Goal: Transaction & Acquisition: Purchase product/service

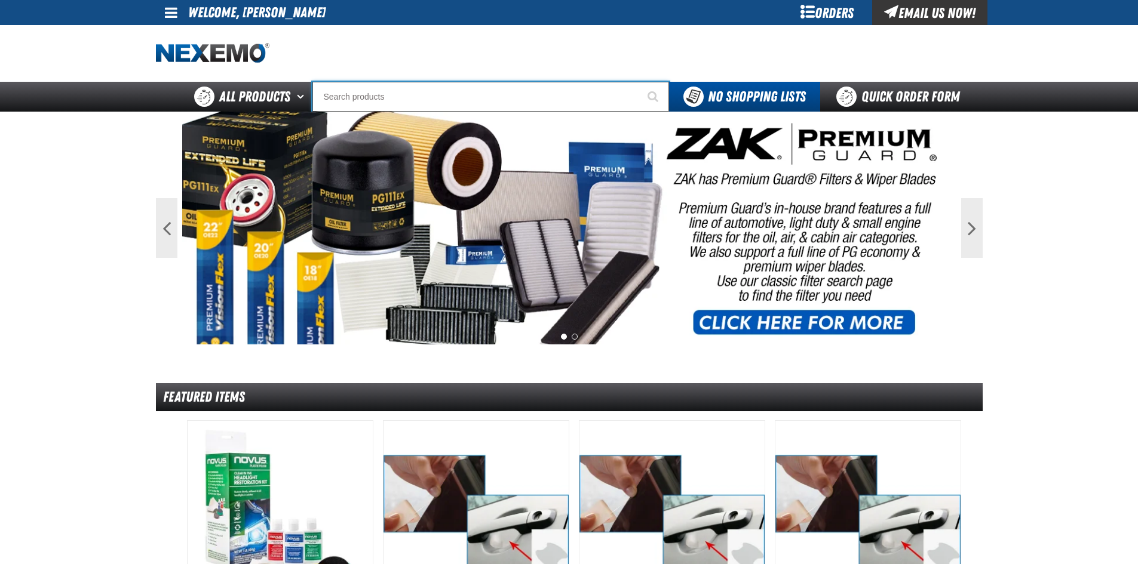
click at [459, 93] on input "Search" at bounding box center [490, 97] width 357 height 30
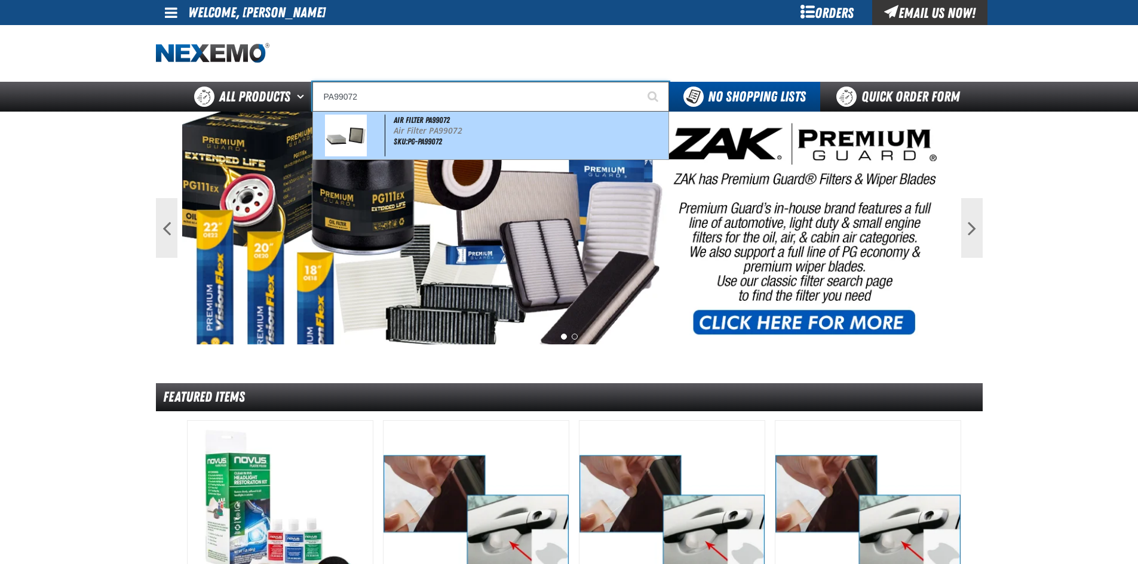
click at [447, 126] on p "Air Filter PA99072" at bounding box center [530, 131] width 272 height 10
type input "Air Filter PA99072"
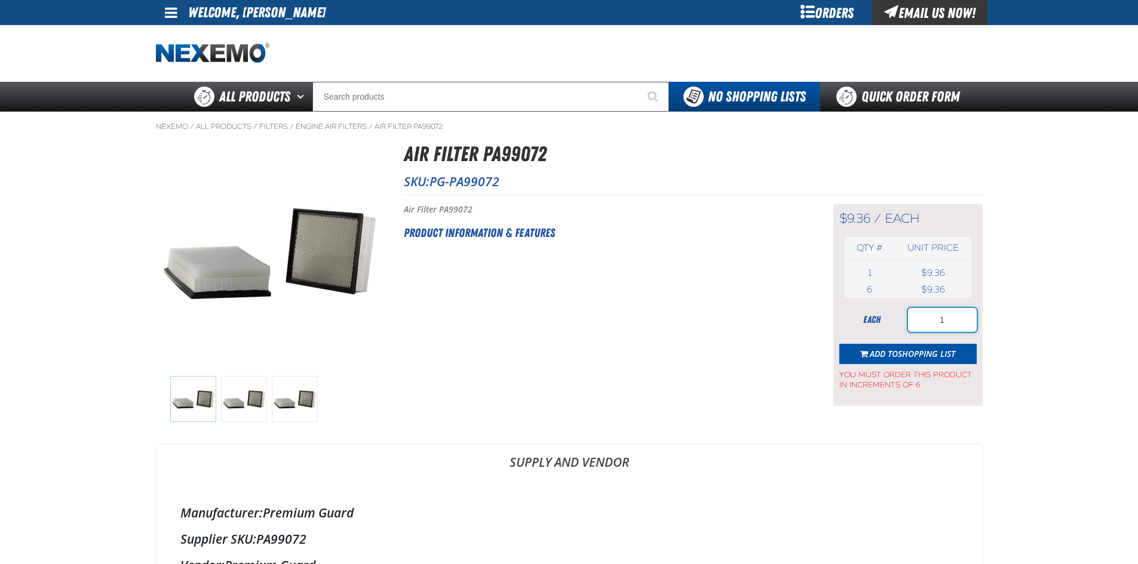
drag, startPoint x: 960, startPoint y: 327, endPoint x: 928, endPoint y: 323, distance: 32.5
click at [928, 323] on input "1" at bounding box center [942, 320] width 69 height 24
type input "6"
click at [908, 346] on button "Add to Shopping List" at bounding box center [907, 354] width 137 height 20
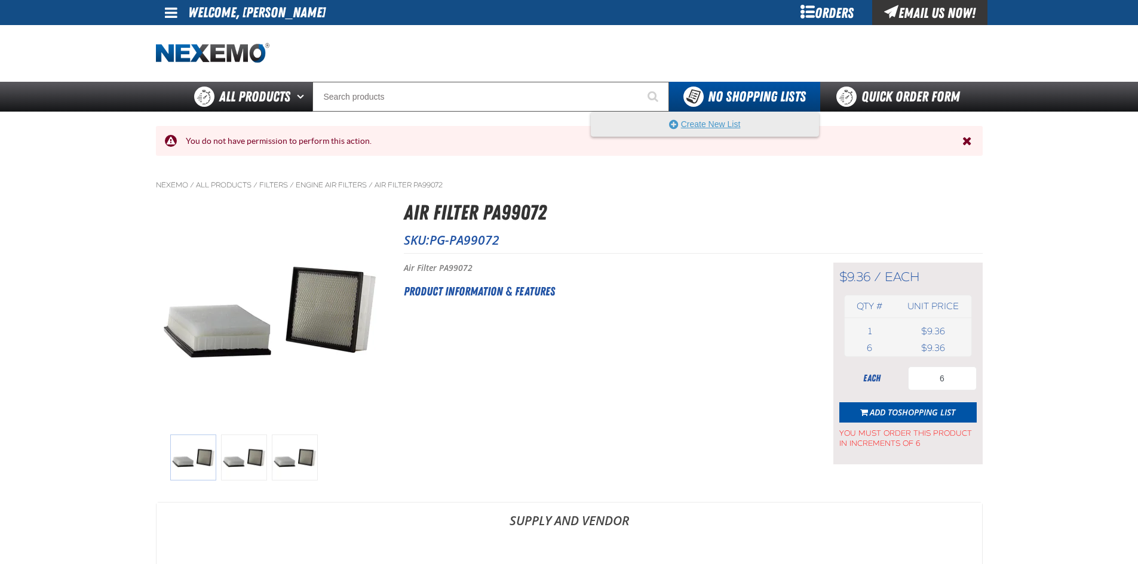
click at [711, 124] on button "Create New List" at bounding box center [704, 124] width 227 height 24
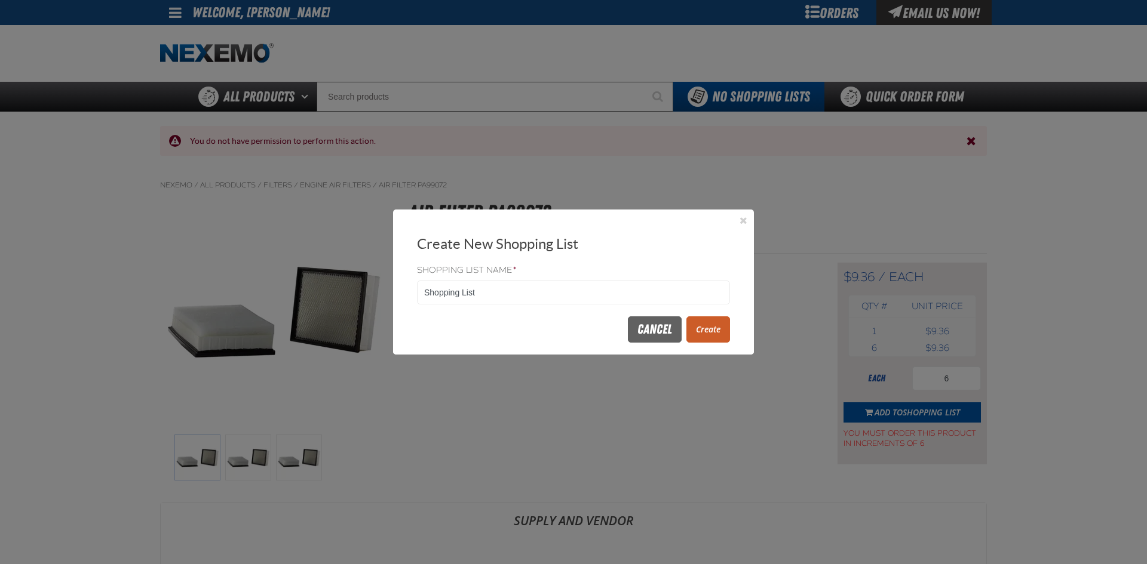
click at [705, 328] on button "Create" at bounding box center [708, 330] width 44 height 26
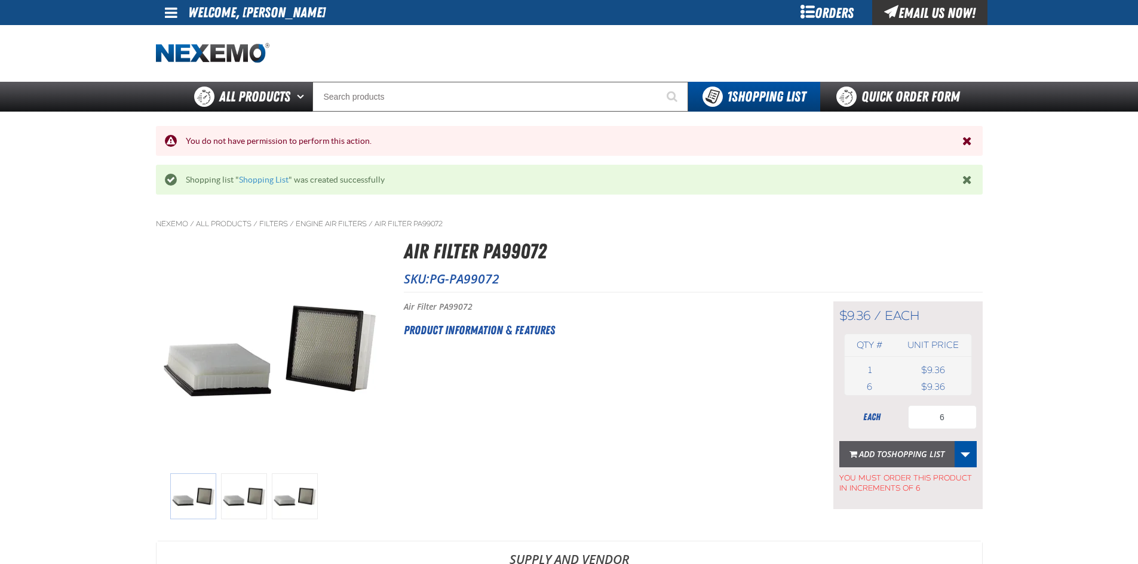
click at [929, 455] on span "Shopping List" at bounding box center [915, 454] width 57 height 11
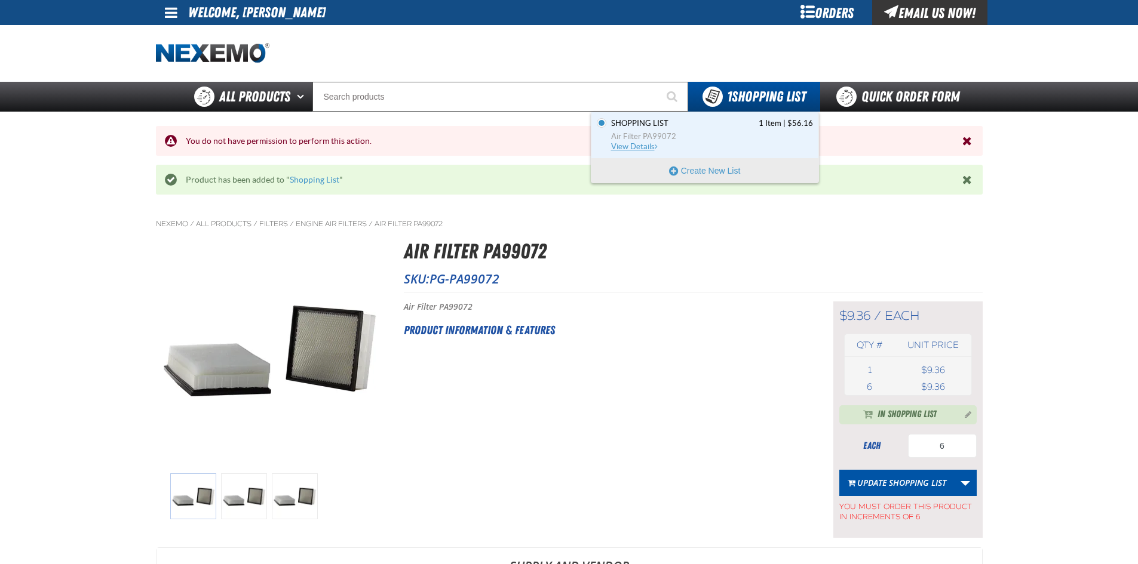
click at [747, 139] on span "Air Filter PA99072" at bounding box center [712, 136] width 202 height 11
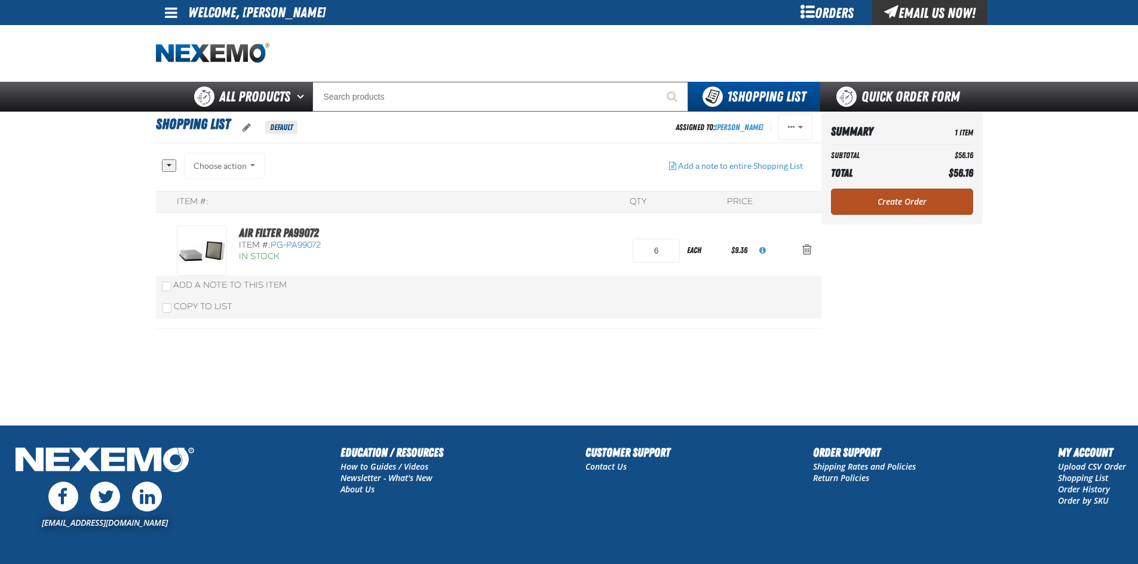
click at [907, 204] on link "Create Order" at bounding box center [902, 202] width 142 height 26
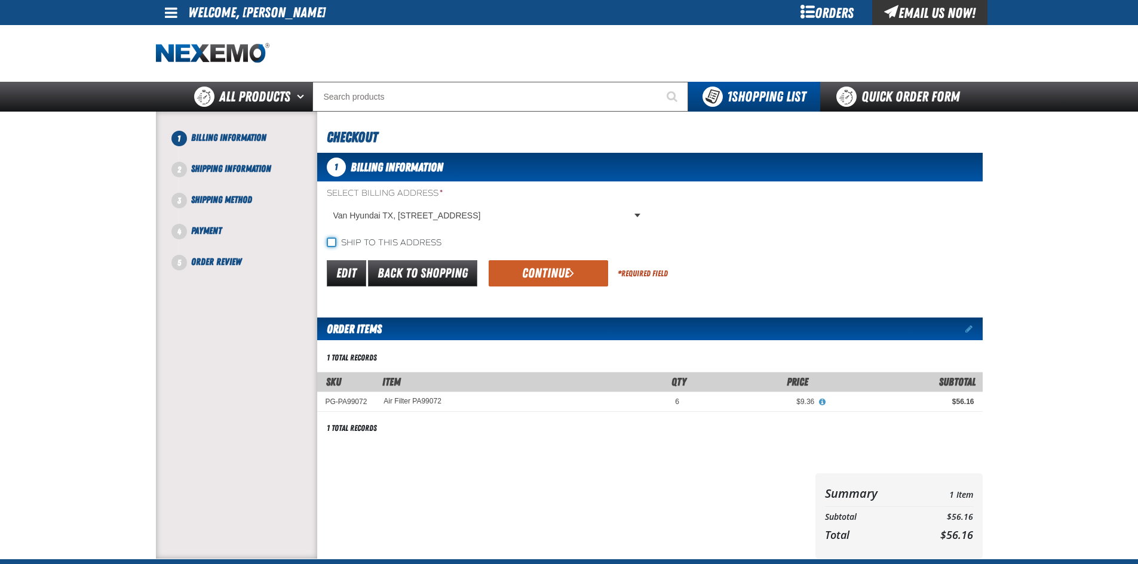
click at [332, 246] on input "Ship to this address" at bounding box center [332, 243] width 10 height 10
checkbox input "true"
click at [549, 284] on button "Continue" at bounding box center [548, 273] width 119 height 26
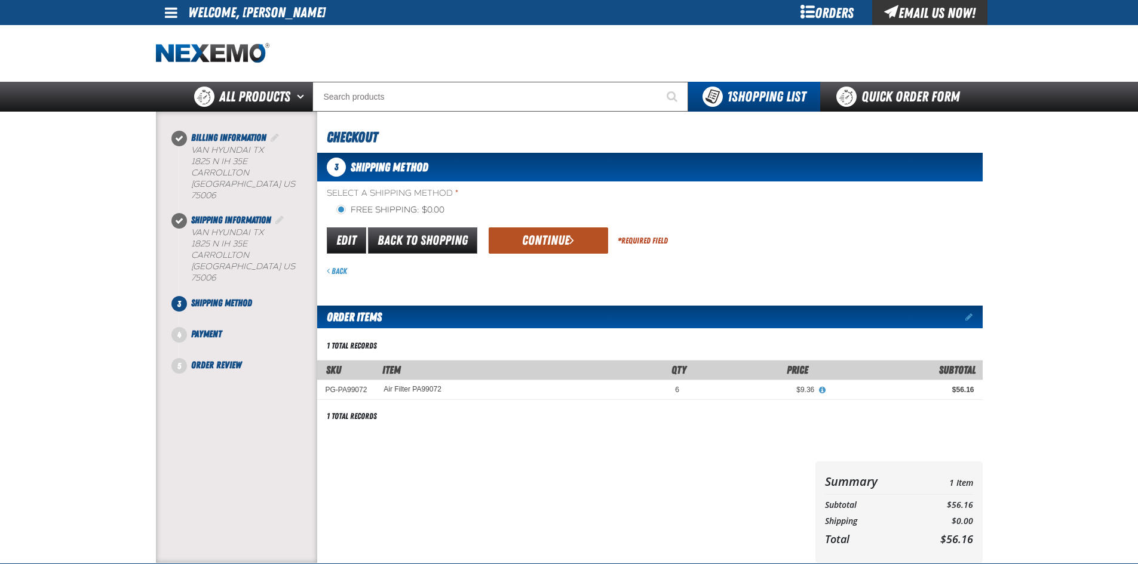
click at [552, 244] on button "Continue" at bounding box center [548, 241] width 119 height 26
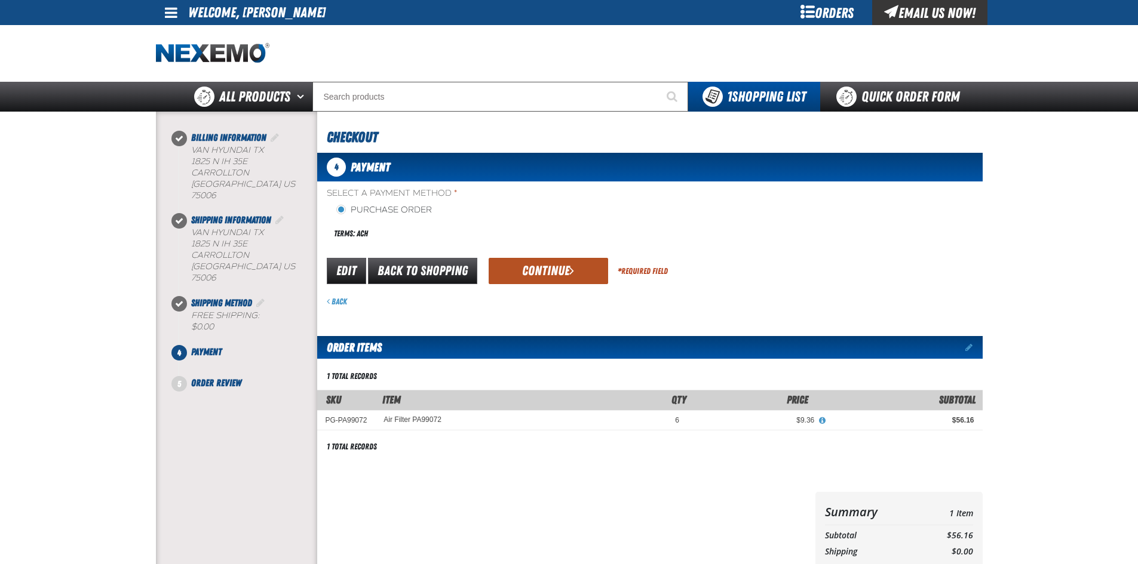
click at [569, 273] on span "submit" at bounding box center [571, 270] width 5 height 13
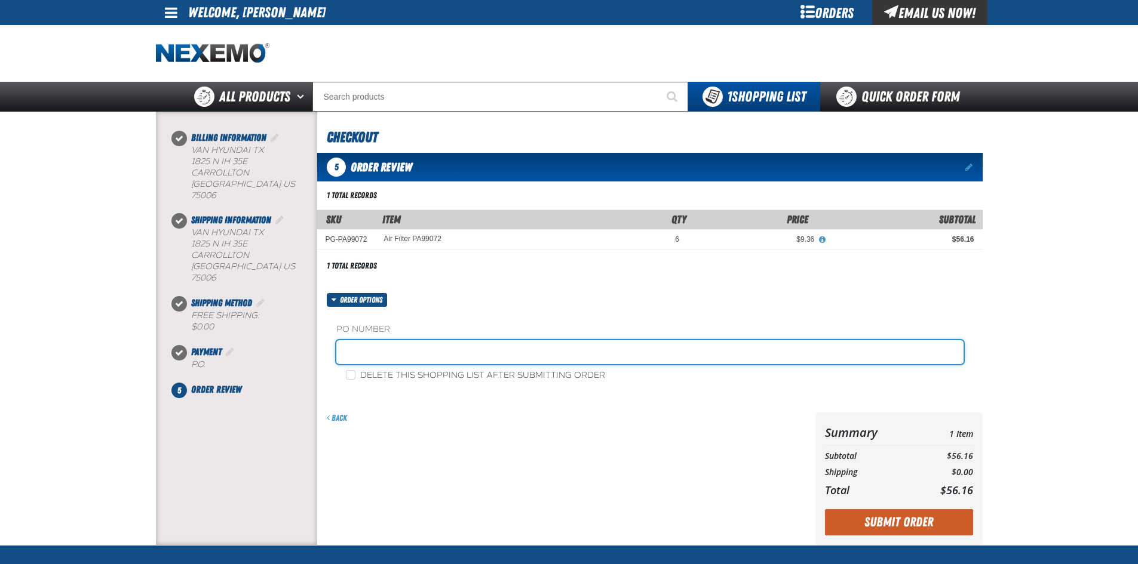
click at [498, 349] on input "text" at bounding box center [649, 352] width 627 height 24
type input "87881-1"
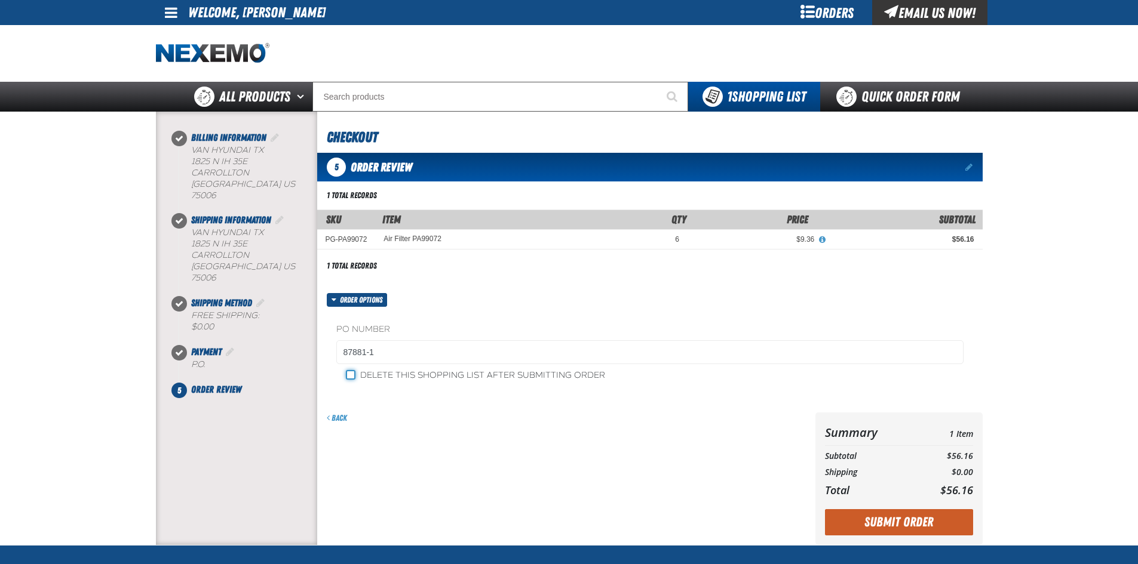
click at [354, 379] on input "Delete this shopping list after submitting order" at bounding box center [351, 375] width 10 height 10
checkbox input "true"
click at [459, 423] on div "Back" at bounding box center [566, 418] width 479 height 11
click at [888, 529] on button "Submit Order" at bounding box center [899, 522] width 148 height 26
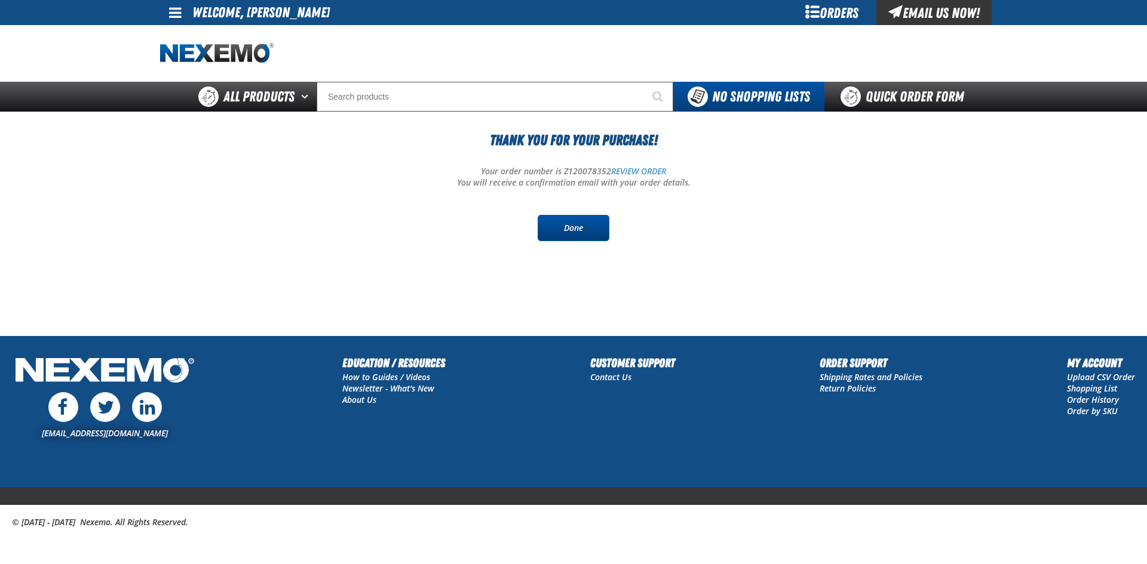
click at [569, 223] on link "Done" at bounding box center [574, 228] width 72 height 26
